Goal: Task Accomplishment & Management: Manage account settings

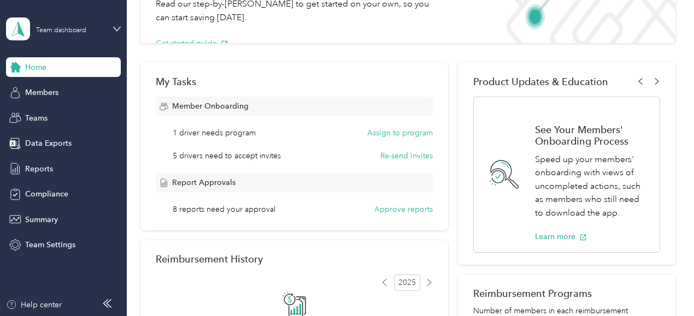
scroll to position [101, 0]
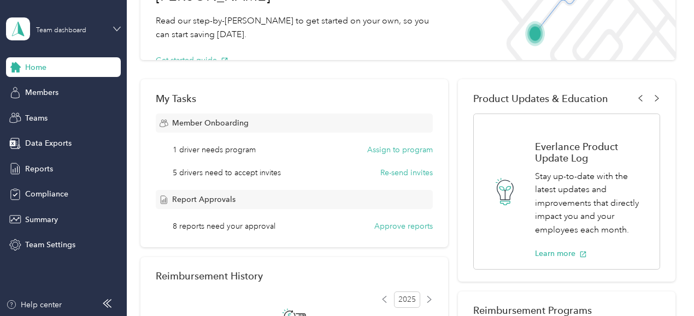
click at [116, 28] on icon at bounding box center [117, 29] width 8 height 8
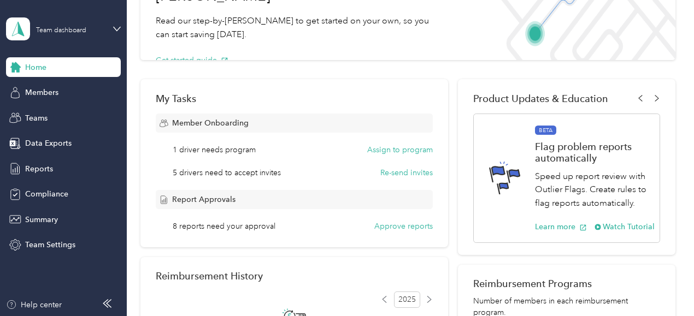
click at [39, 116] on div "Personal dashboard" at bounding box center [121, 114] width 215 height 19
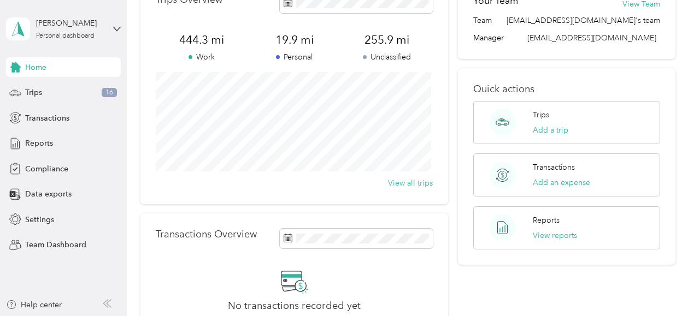
scroll to position [46, 0]
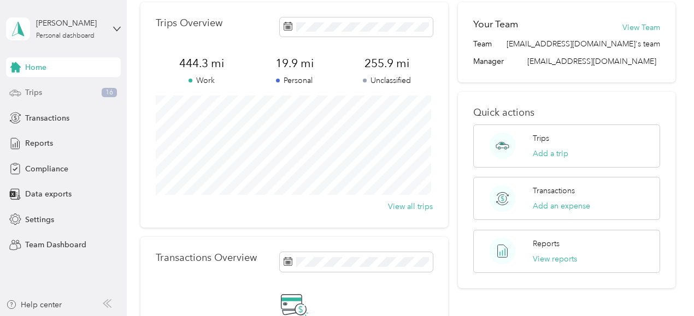
click at [30, 91] on span "Trips" at bounding box center [33, 92] width 17 height 11
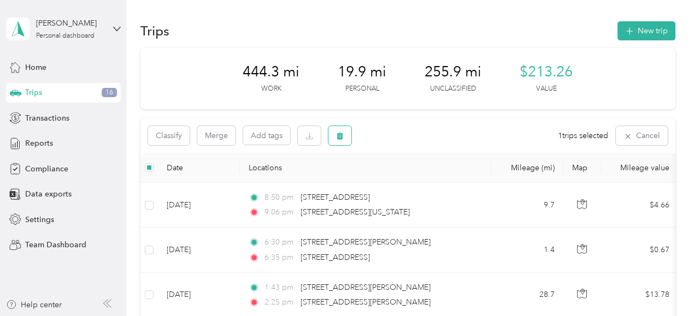
click at [343, 134] on icon "button" at bounding box center [340, 136] width 8 height 8
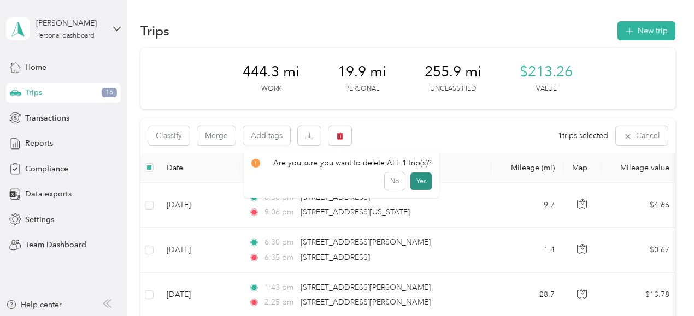
click at [420, 181] on button "Yes" at bounding box center [421, 181] width 21 height 17
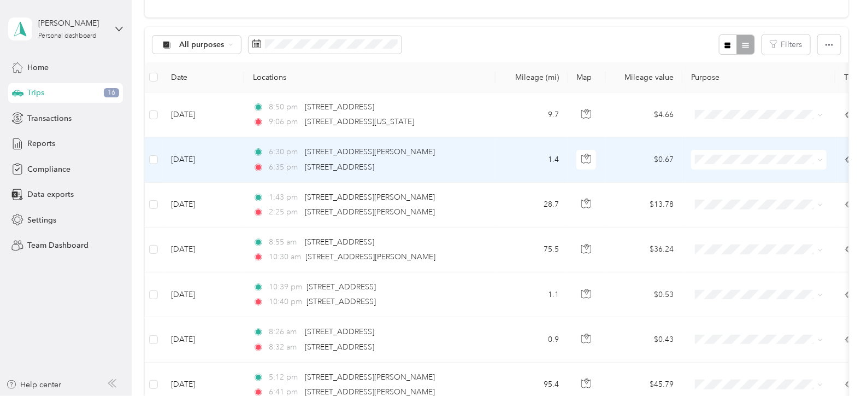
scroll to position [54, 0]
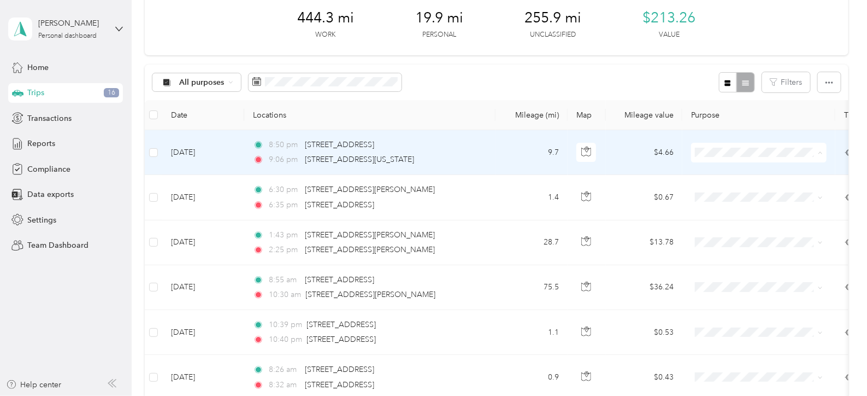
click at [694, 172] on span "Option Care Health" at bounding box center [769, 171] width 101 height 11
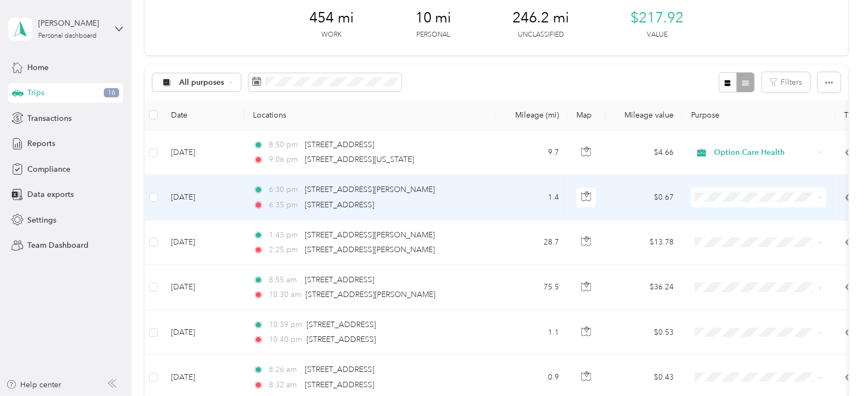
click at [694, 216] on span "Option Care Health" at bounding box center [769, 216] width 101 height 11
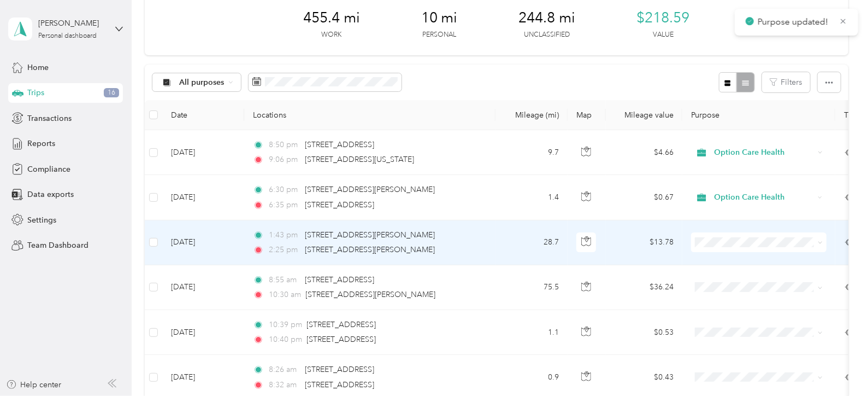
click at [694, 264] on li "Option Care Health" at bounding box center [759, 257] width 136 height 19
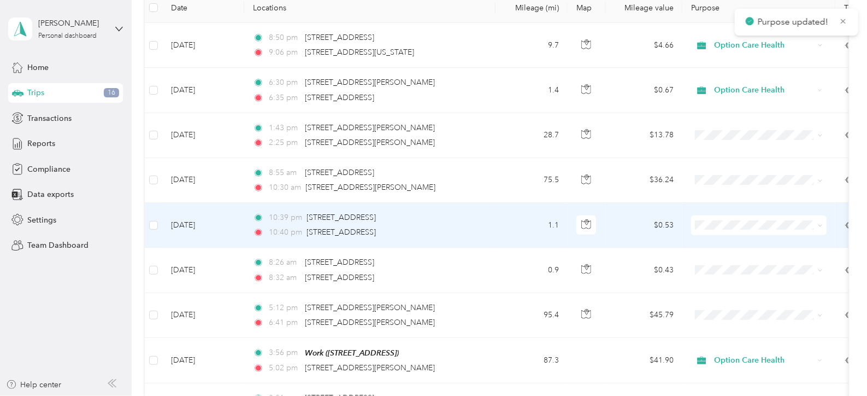
scroll to position [191, 0]
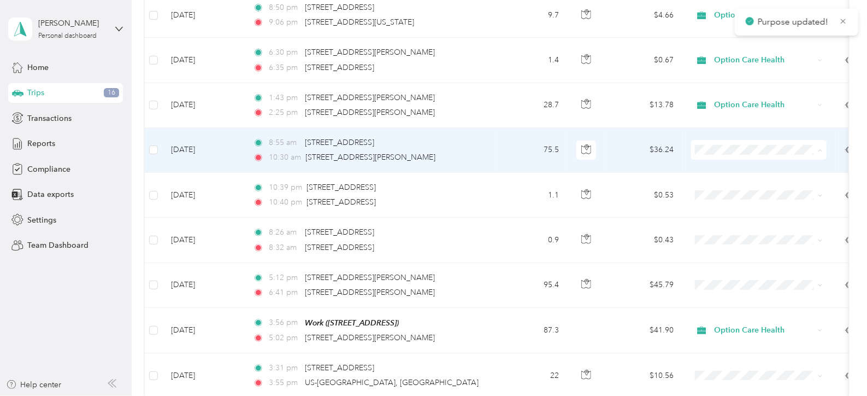
click at [694, 170] on icon at bounding box center [706, 170] width 14 height 9
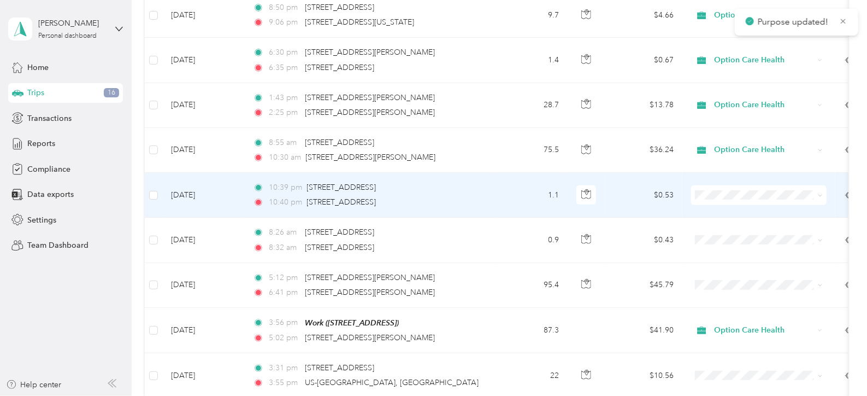
click at [694, 216] on li "Option Care Health" at bounding box center [759, 213] width 136 height 19
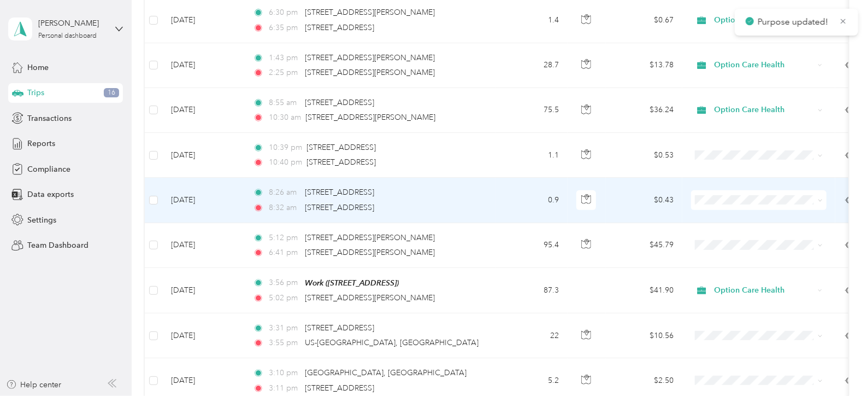
scroll to position [259, 0]
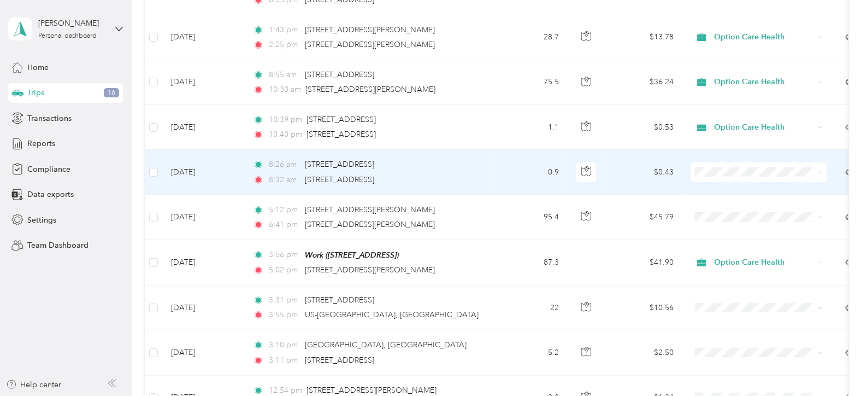
click at [694, 190] on span "Option Care Health" at bounding box center [769, 190] width 101 height 11
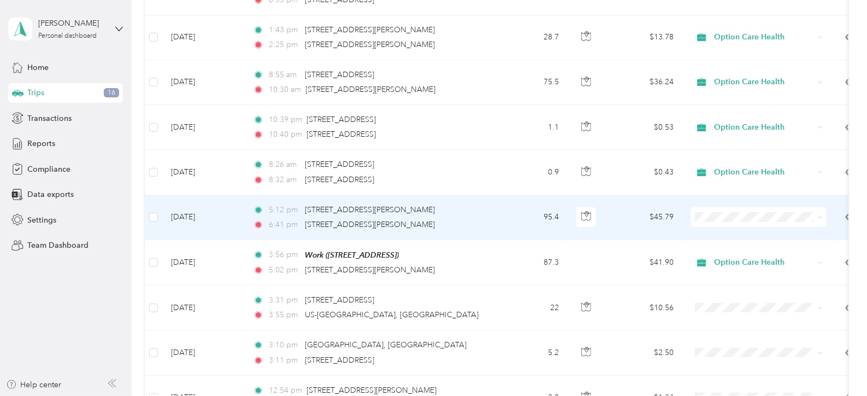
click at [694, 233] on span "Option Care Health" at bounding box center [769, 235] width 101 height 11
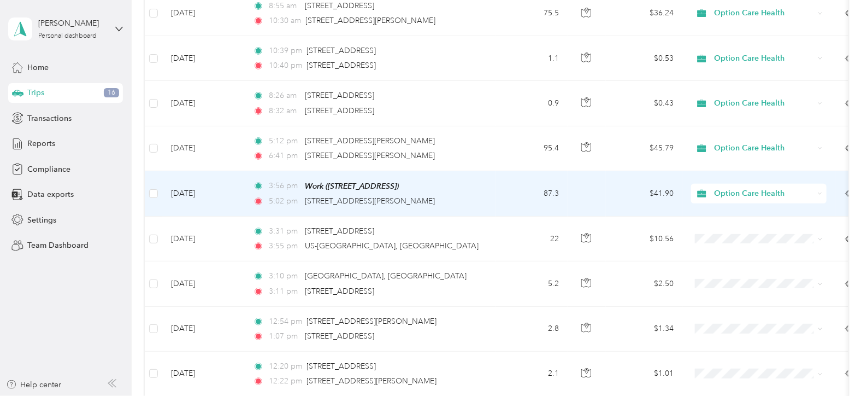
scroll to position [396, 0]
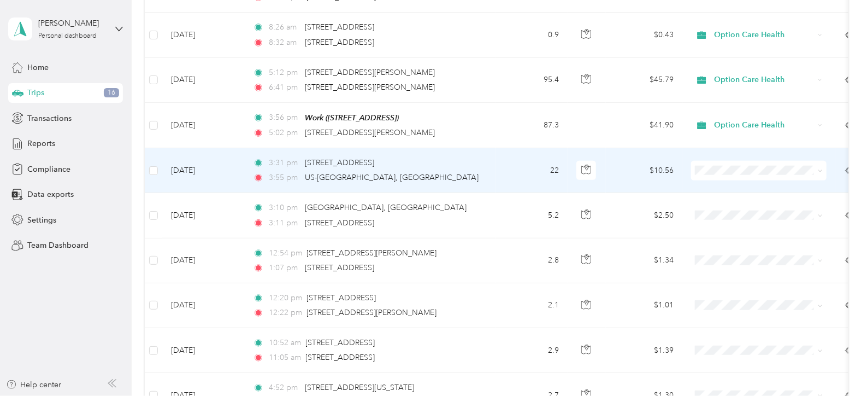
click at [694, 186] on span "Option Care Health" at bounding box center [769, 188] width 101 height 11
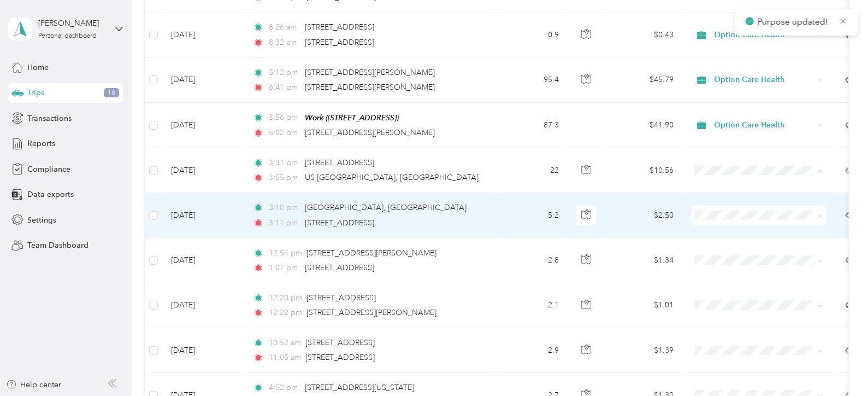
scroll to position [464, 0]
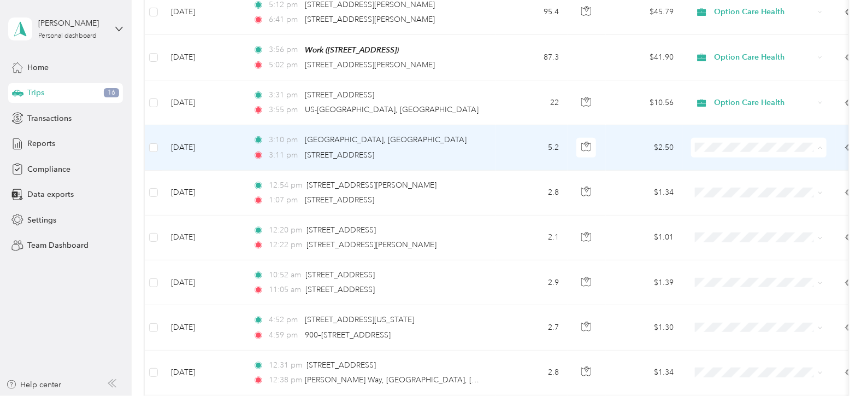
click at [694, 184] on span "Personal" at bounding box center [769, 184] width 101 height 11
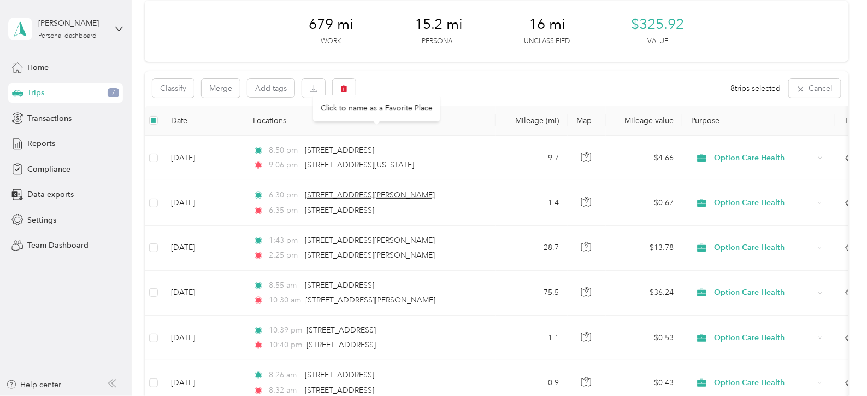
scroll to position [0, 0]
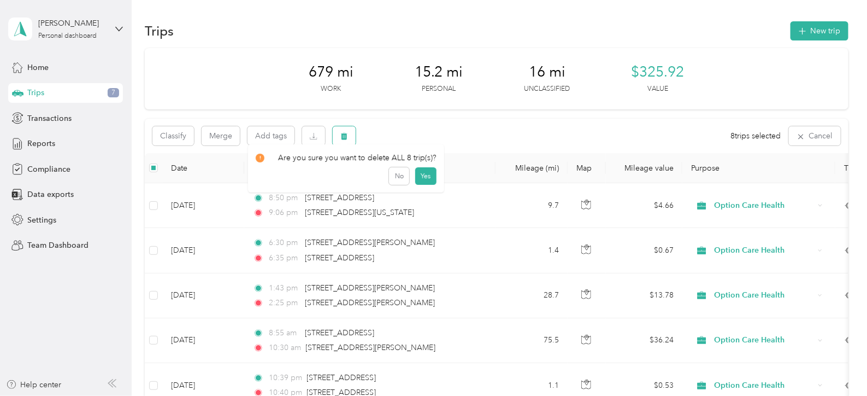
click at [341, 135] on icon "button" at bounding box center [345, 136] width 8 height 8
click at [423, 183] on button "Yes" at bounding box center [425, 181] width 21 height 17
click at [345, 137] on icon "button" at bounding box center [345, 136] width 8 height 8
click at [424, 180] on button "Yes" at bounding box center [425, 181] width 21 height 17
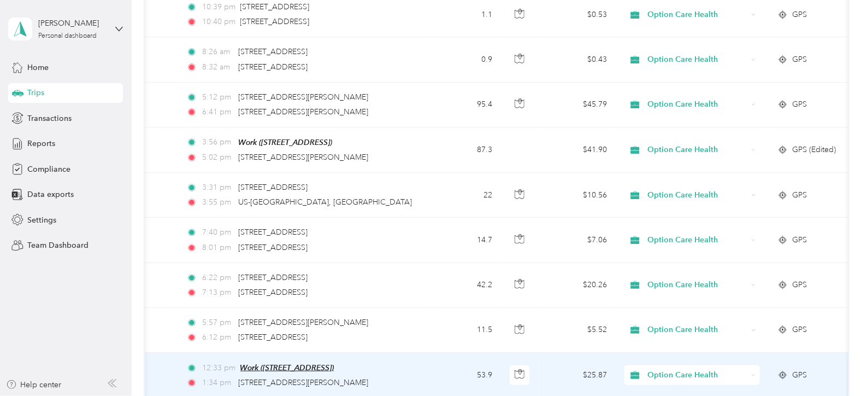
scroll to position [342, 0]
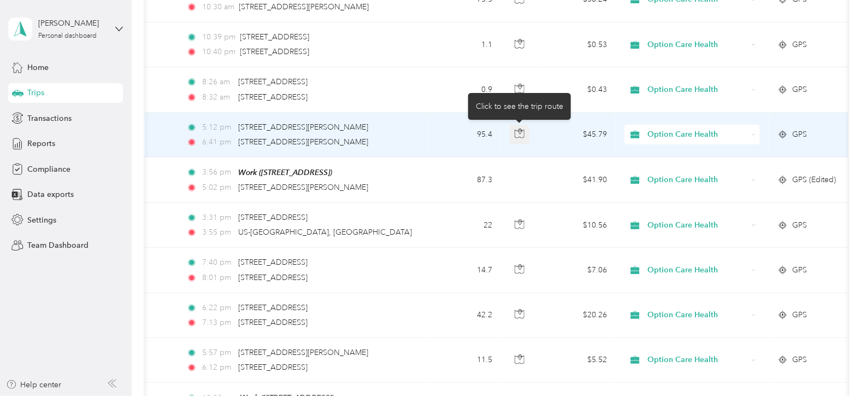
click at [518, 128] on icon "button" at bounding box center [520, 133] width 10 height 10
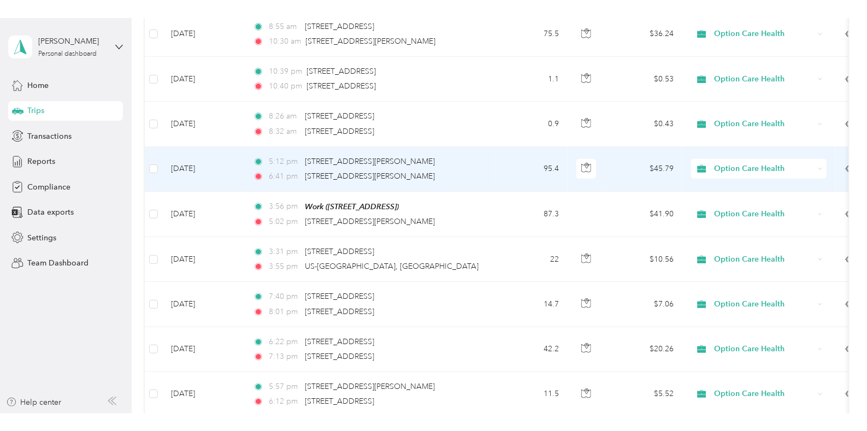
scroll to position [273, 0]
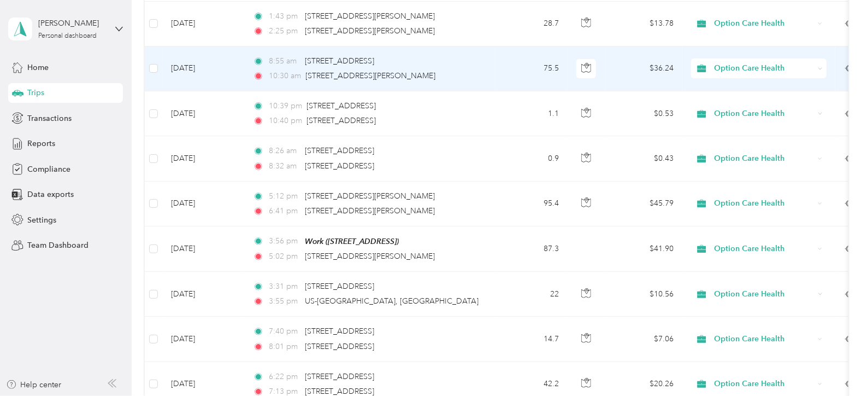
click at [508, 65] on td "75.5" at bounding box center [532, 68] width 72 height 45
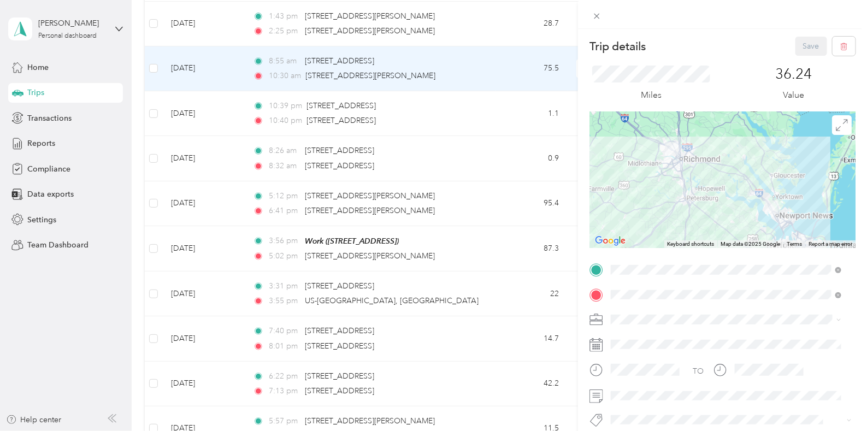
drag, startPoint x: 598, startPoint y: 12, endPoint x: 598, endPoint y: 20, distance: 8.2
click at [598, 13] on icon at bounding box center [597, 15] width 9 height 9
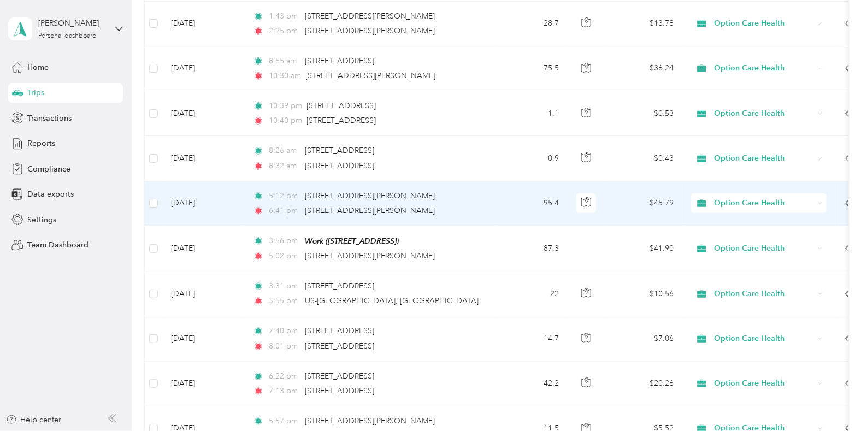
click at [500, 196] on td "95.4" at bounding box center [532, 203] width 72 height 45
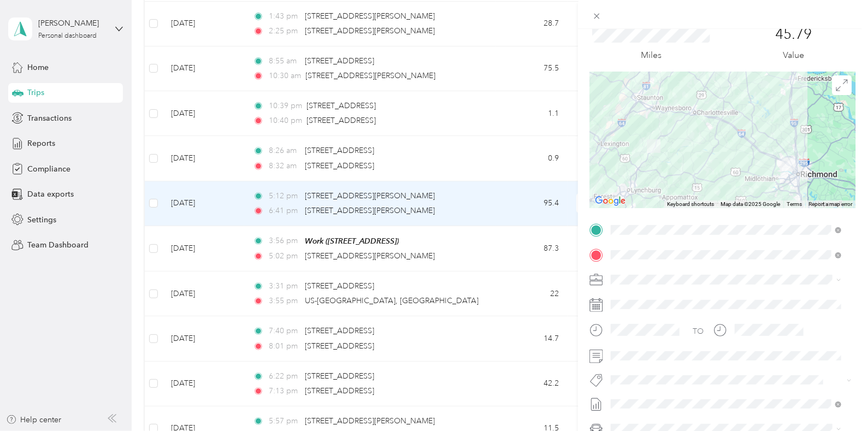
scroll to position [68, 0]
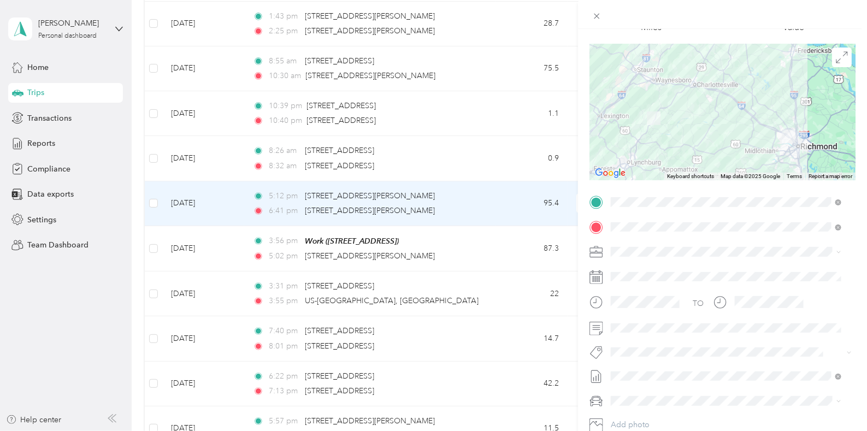
click at [456, 250] on div "Trip details Save This trip cannot be edited because it is either under review,…" at bounding box center [433, 215] width 867 height 431
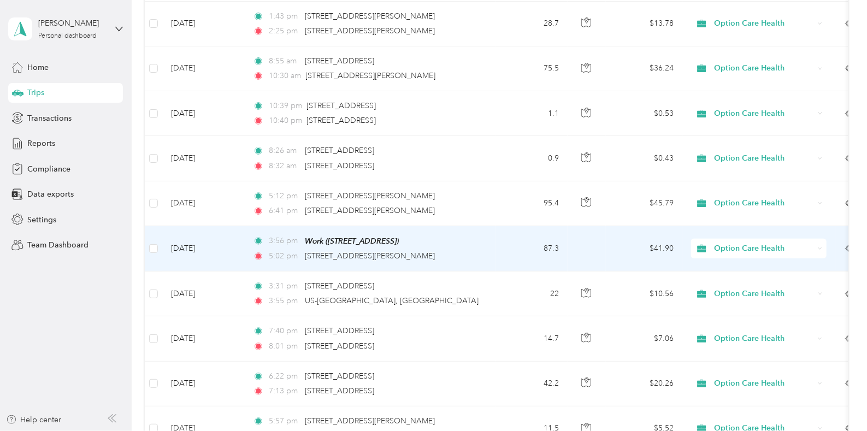
click at [444, 250] on div "5:02 pm [STREET_ADDRESS][PERSON_NAME]" at bounding box center [368, 256] width 230 height 12
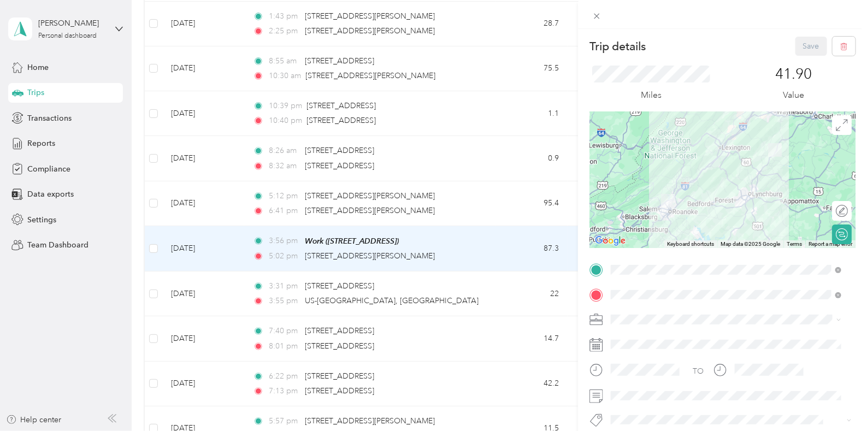
click at [468, 209] on div "Trip details Save This trip cannot be edited because it is either under review,…" at bounding box center [433, 215] width 867 height 431
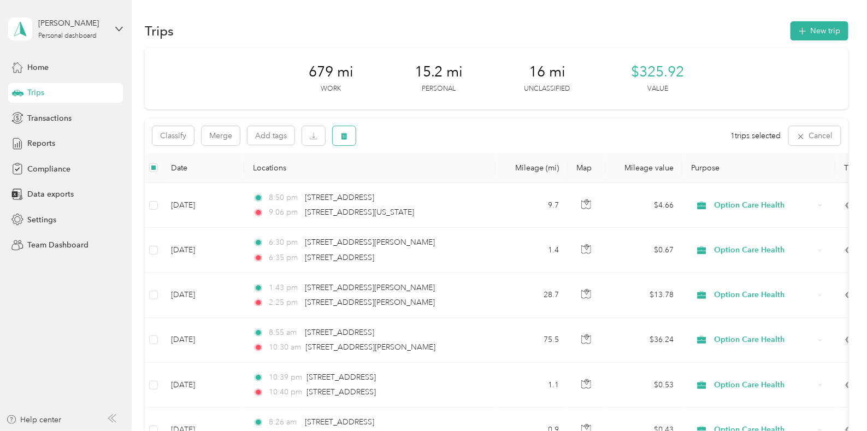
click at [348, 137] on icon "button" at bounding box center [345, 136] width 8 height 8
click at [470, 135] on div "Classify Merge Add tags 1 trips selected Cancel" at bounding box center [497, 136] width 704 height 34
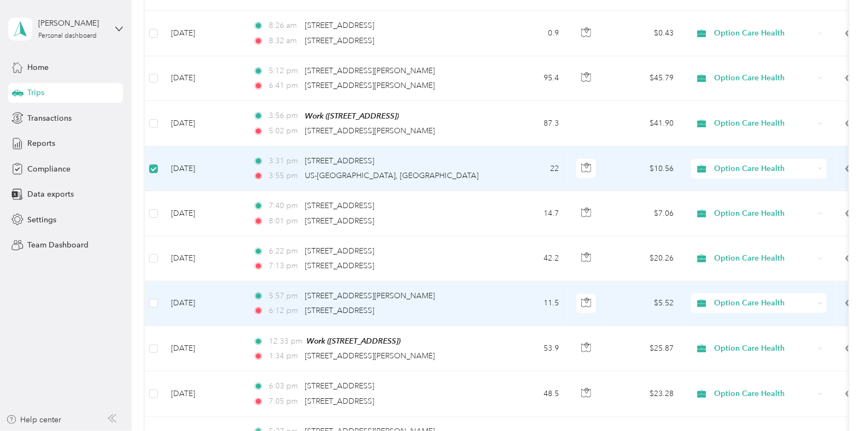
scroll to position [410, 0]
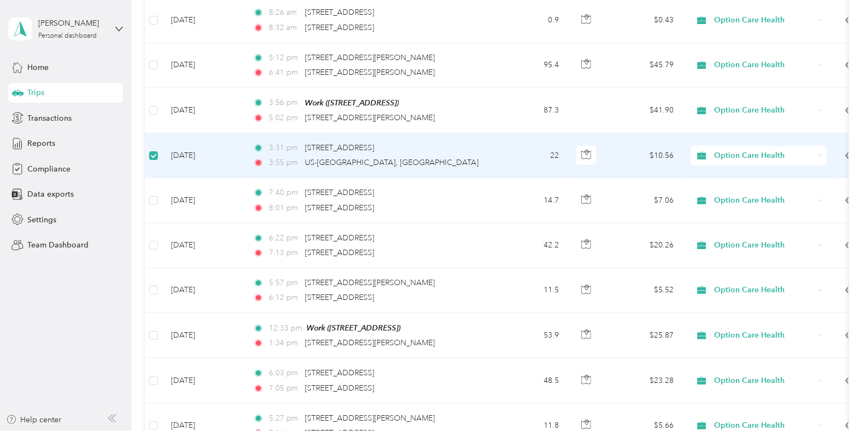
click at [694, 154] on span "Option Care Health" at bounding box center [765, 156] width 100 height 12
click at [694, 191] on span "Personal" at bounding box center [769, 192] width 101 height 11
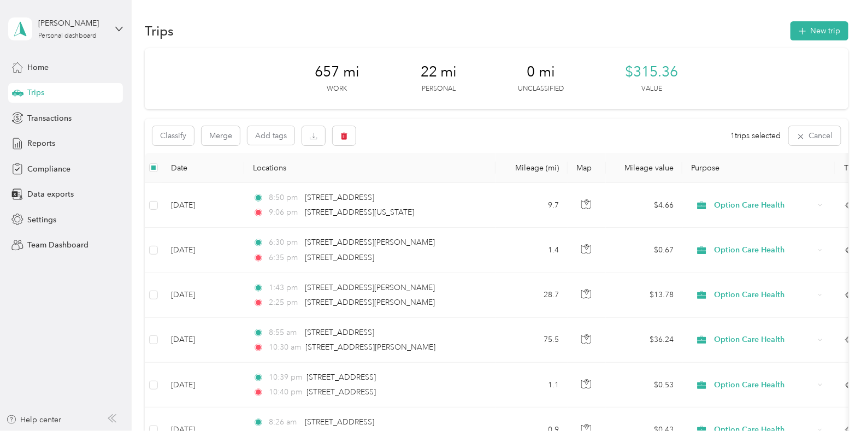
scroll to position [0, 0]
click at [119, 23] on div "[PERSON_NAME] Personal dashboard" at bounding box center [65, 29] width 115 height 38
click at [24, 88] on div "Team dashboard" at bounding box center [47, 88] width 58 height 11
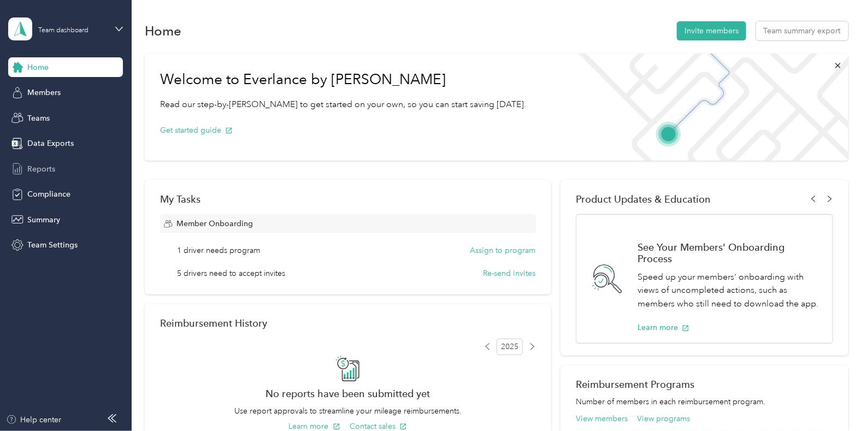
click at [34, 167] on span "Reports" at bounding box center [41, 168] width 28 height 11
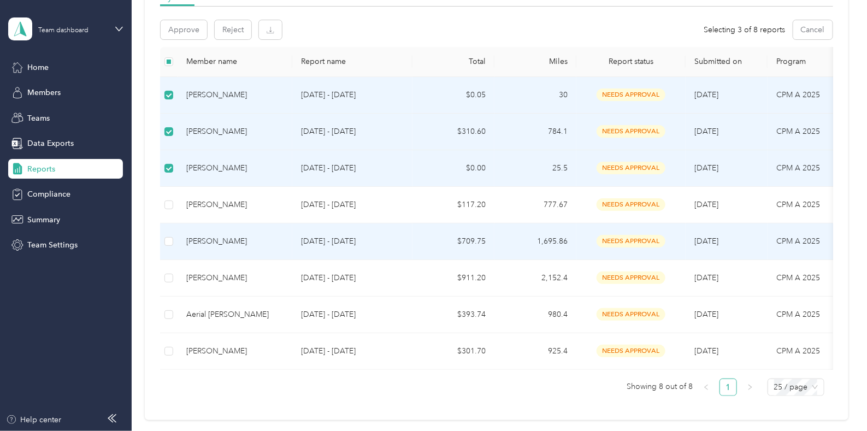
scroll to position [205, 0]
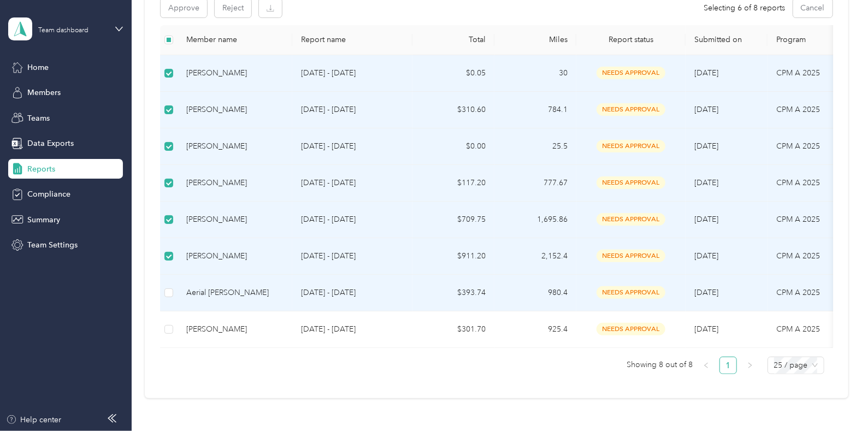
click at [173, 294] on td at bounding box center [168, 293] width 17 height 37
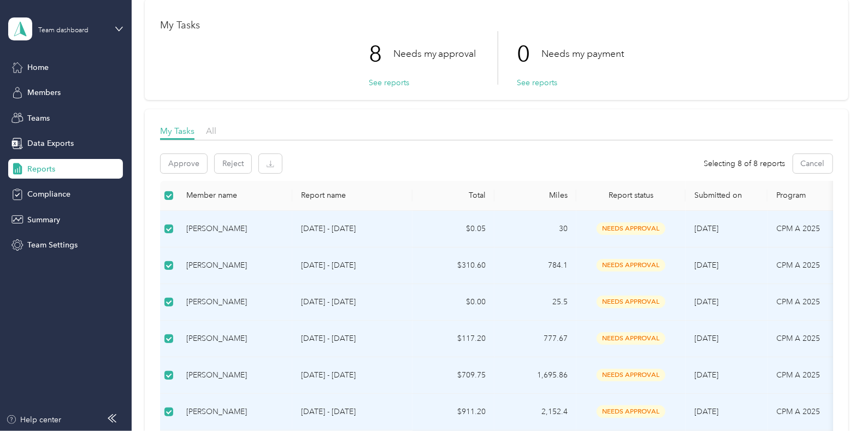
scroll to position [20, 0]
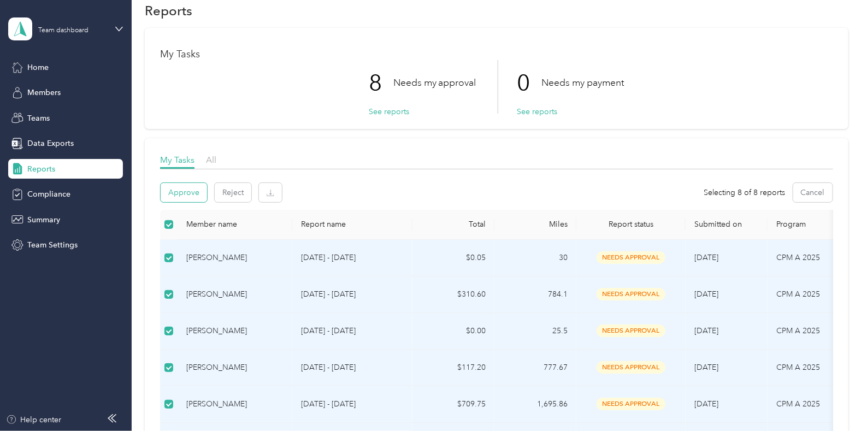
click at [181, 189] on button "Approve" at bounding box center [184, 192] width 46 height 19
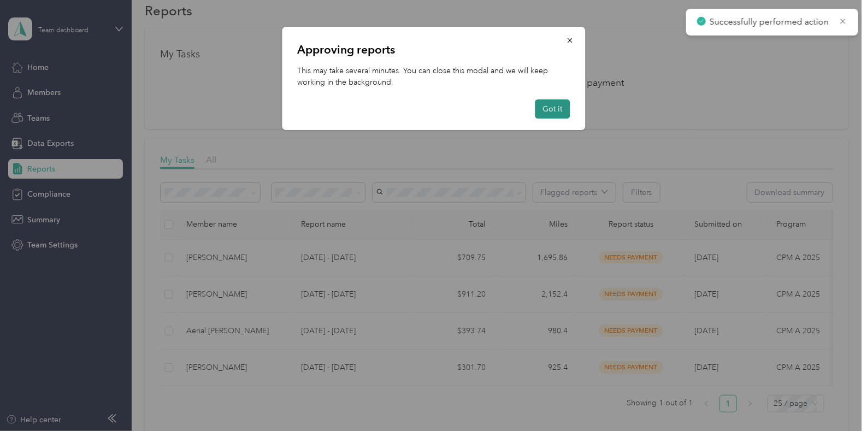
click at [549, 108] on button "Got it" at bounding box center [552, 108] width 35 height 19
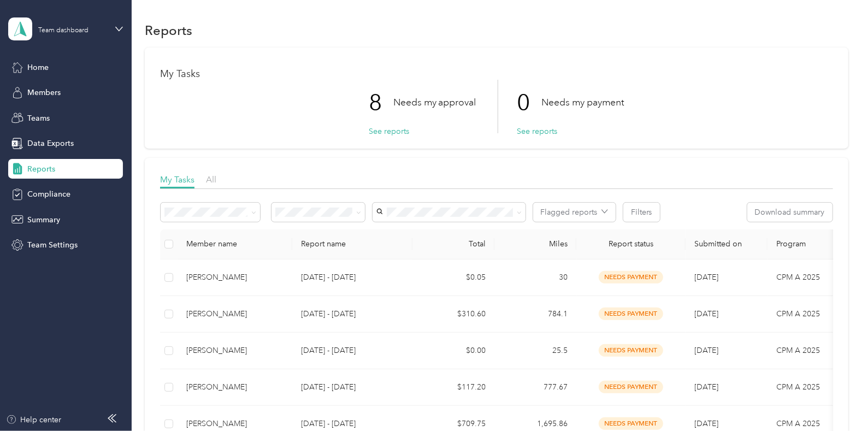
scroll to position [0, 0]
click at [30, 63] on span "Home" at bounding box center [37, 67] width 21 height 11
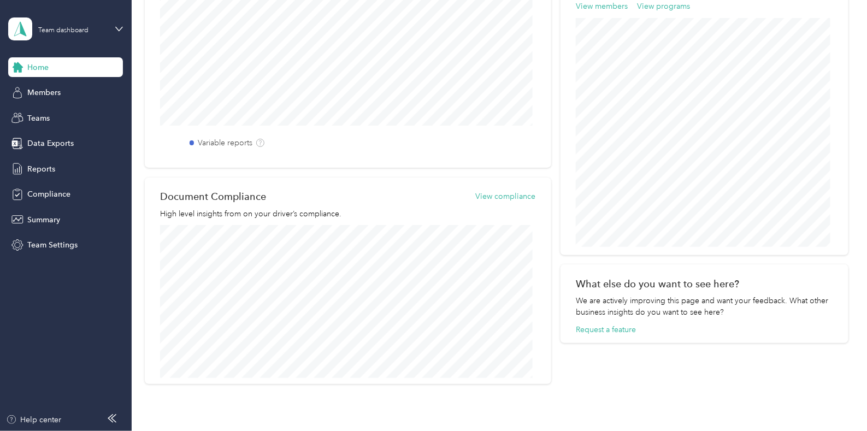
scroll to position [410, 0]
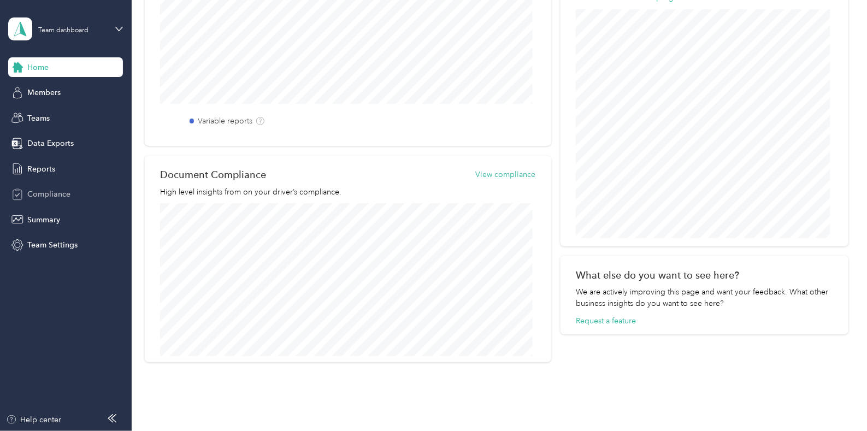
click at [40, 192] on span "Compliance" at bounding box center [48, 194] width 43 height 11
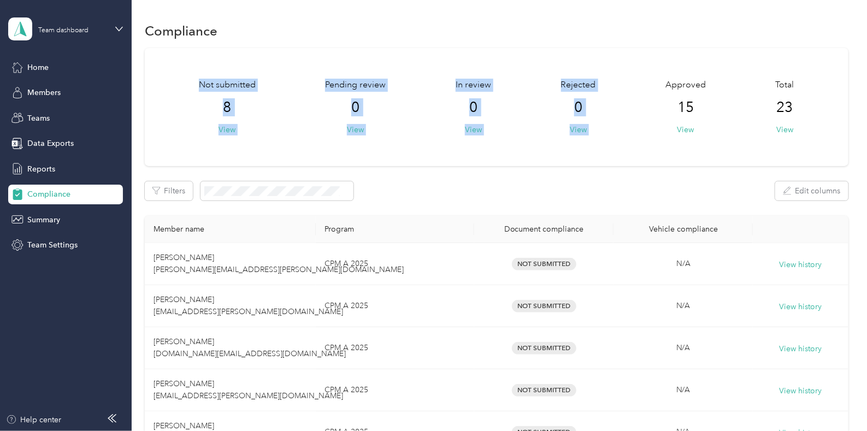
drag, startPoint x: 634, startPoint y: 54, endPoint x: 634, endPoint y: 31, distance: 23.0
click at [609, 154] on div "Not submitted 8 View Pending review 0 View In review 0 View Rejected 0 View App…" at bounding box center [497, 107] width 704 height 118
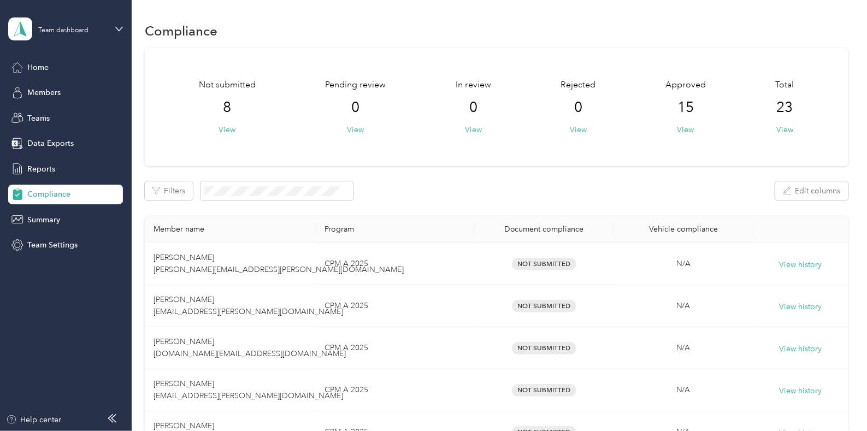
click at [694, 157] on div "Not submitted 8 View Pending review 0 View In review 0 View Rejected 0 View App…" at bounding box center [497, 107] width 704 height 118
click at [224, 130] on button "View" at bounding box center [227, 129] width 17 height 11
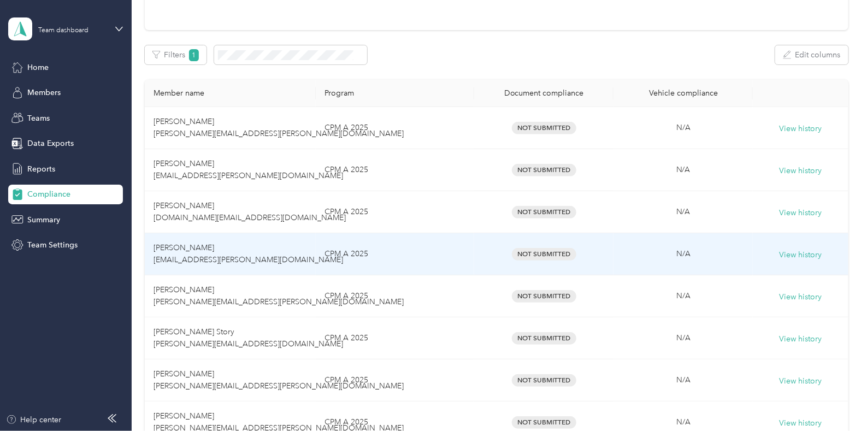
scroll to position [205, 0]
